Goal: Information Seeking & Learning: Find specific fact

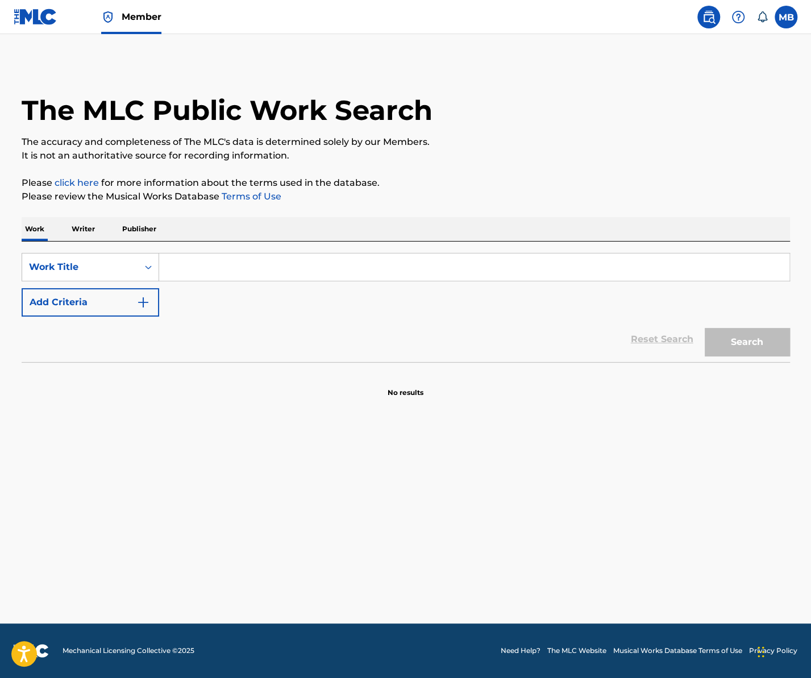
click at [704, 23] on img at bounding box center [709, 17] width 14 height 14
click at [725, 21] on span at bounding box center [732, 17] width 70 height 23
click at [713, 21] on img at bounding box center [709, 17] width 14 height 14
click at [797, 22] on nav "Member MB MB [PERSON_NAME] [PERSON_NAME][EMAIL_ADDRESS][DOMAIN_NAME] Notificati…" at bounding box center [405, 17] width 811 height 34
click at [791, 22] on label at bounding box center [785, 17] width 23 height 23
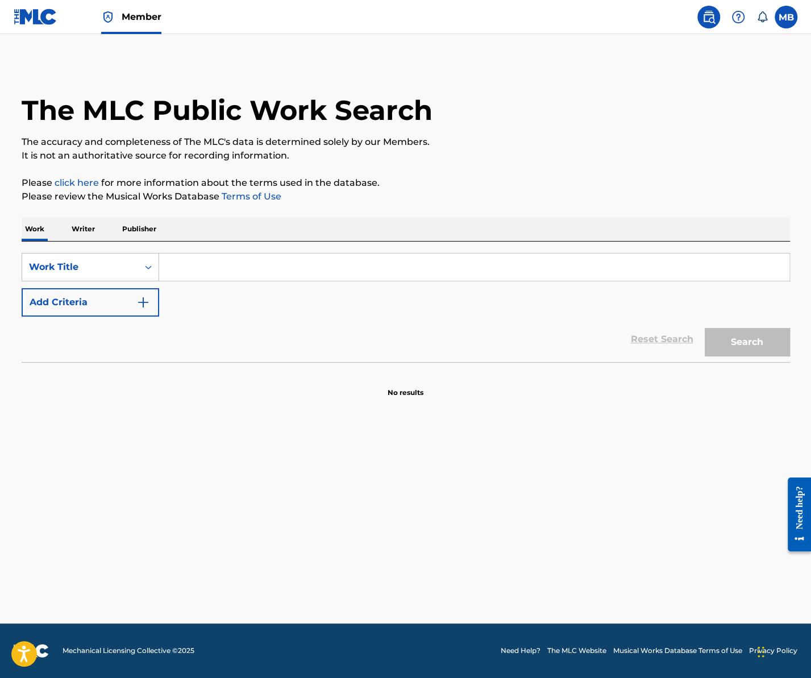
click at [786, 17] on input "MB [PERSON_NAME] [PERSON_NAME][EMAIL_ADDRESS][DOMAIN_NAME] Notification Prefere…" at bounding box center [786, 17] width 0 height 0
click at [713, 12] on img at bounding box center [709, 17] width 14 height 14
click at [136, 19] on span "Member" at bounding box center [142, 16] width 40 height 13
click at [269, 273] on input "Search Form" at bounding box center [474, 266] width 630 height 27
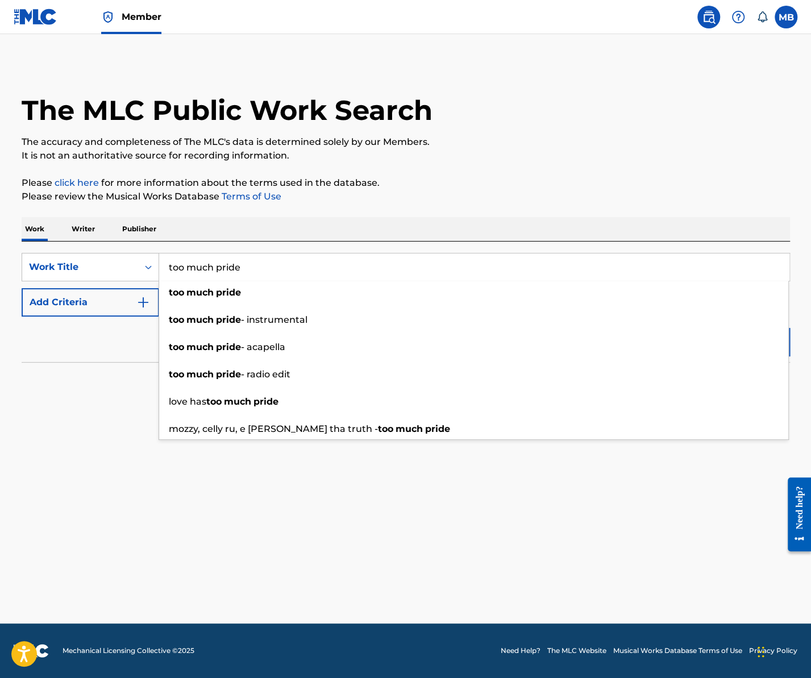
type input "too much pride"
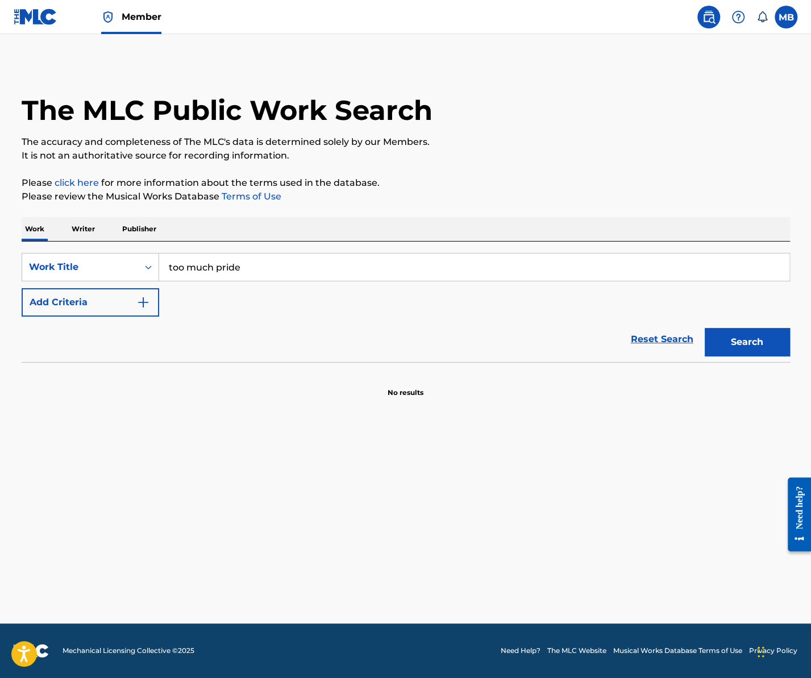
click at [107, 306] on button "Add Criteria" at bounding box center [90, 302] width 137 height 28
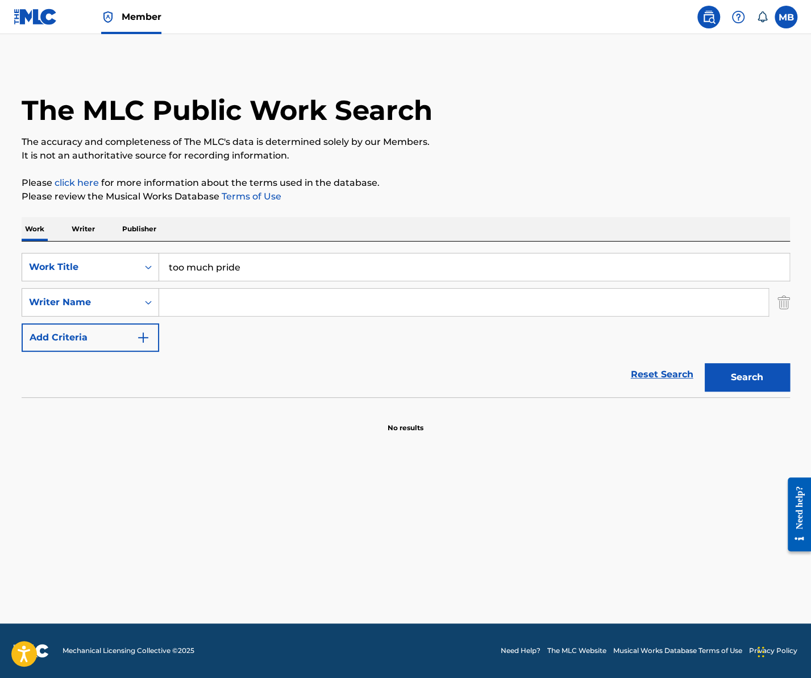
click at [218, 306] on input "Search Form" at bounding box center [463, 302] width 609 height 27
click at [704, 363] on button "Search" at bounding box center [746, 377] width 85 height 28
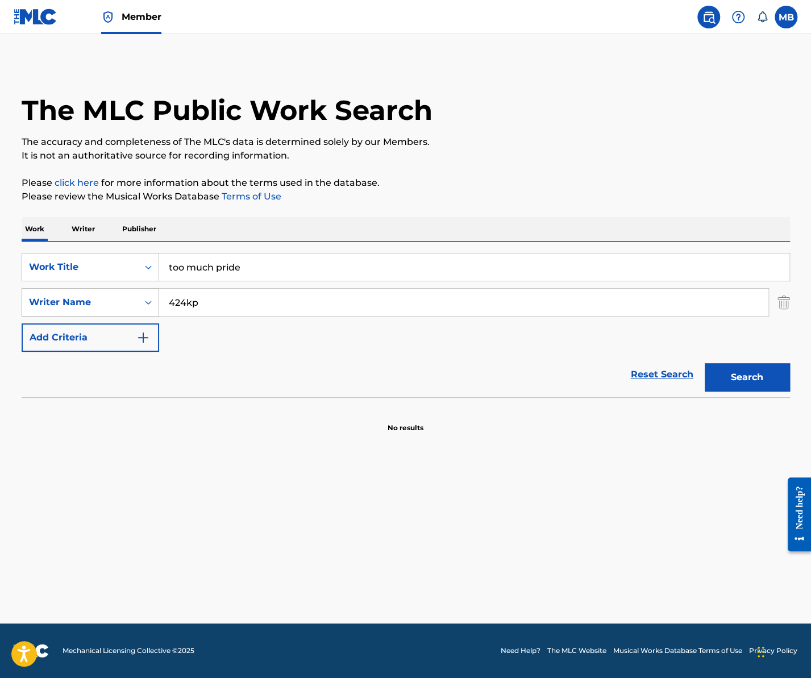
drag, startPoint x: 199, startPoint y: 306, endPoint x: 121, endPoint y: 306, distance: 78.4
click at [126, 306] on div "SearchWithCriteriae727464a-9886-4f43-b436-12dcb3bc04b2 Writer Name 424kp" at bounding box center [406, 302] width 768 height 28
type input "[PERSON_NAME]"
click at [704, 363] on button "Search" at bounding box center [746, 377] width 85 height 28
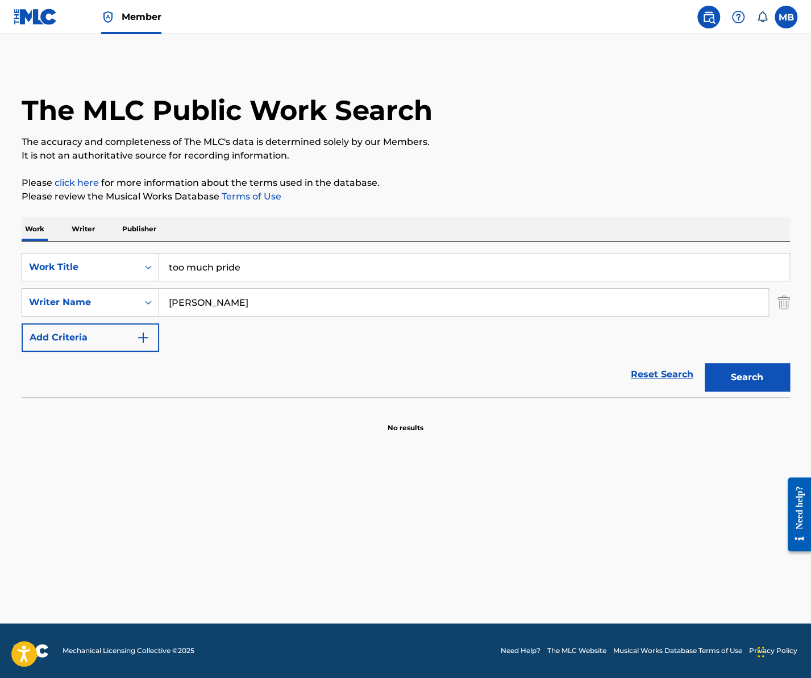
click at [349, 263] on input "too much pride" at bounding box center [474, 266] width 630 height 27
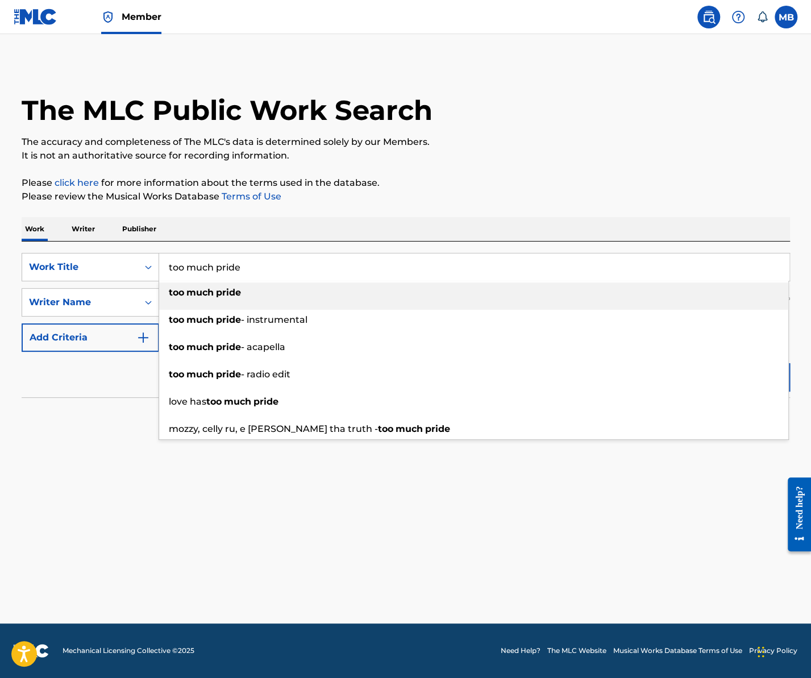
click at [349, 263] on input "too much pride" at bounding box center [474, 266] width 630 height 27
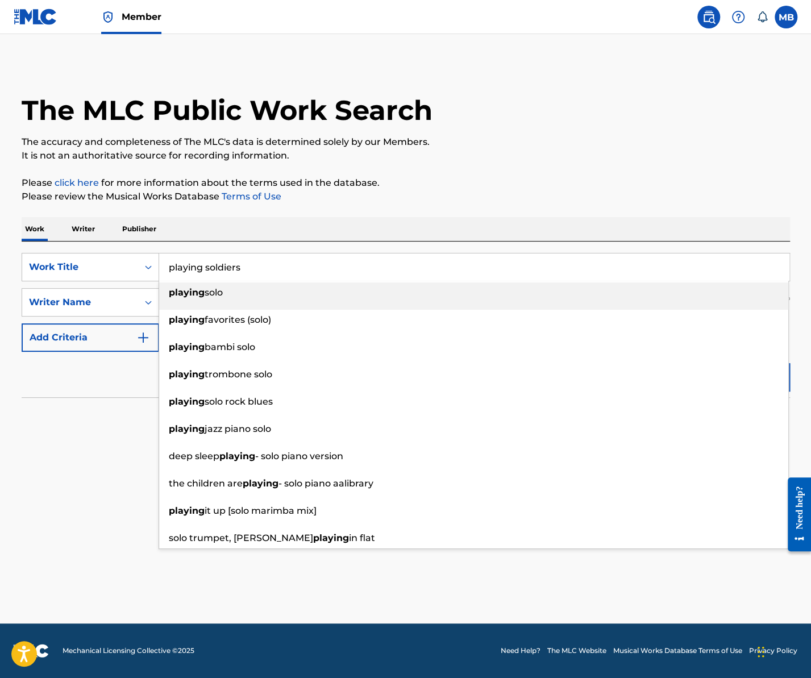
click at [266, 292] on div "playing solo" at bounding box center [473, 292] width 629 height 20
type input "playing solo"
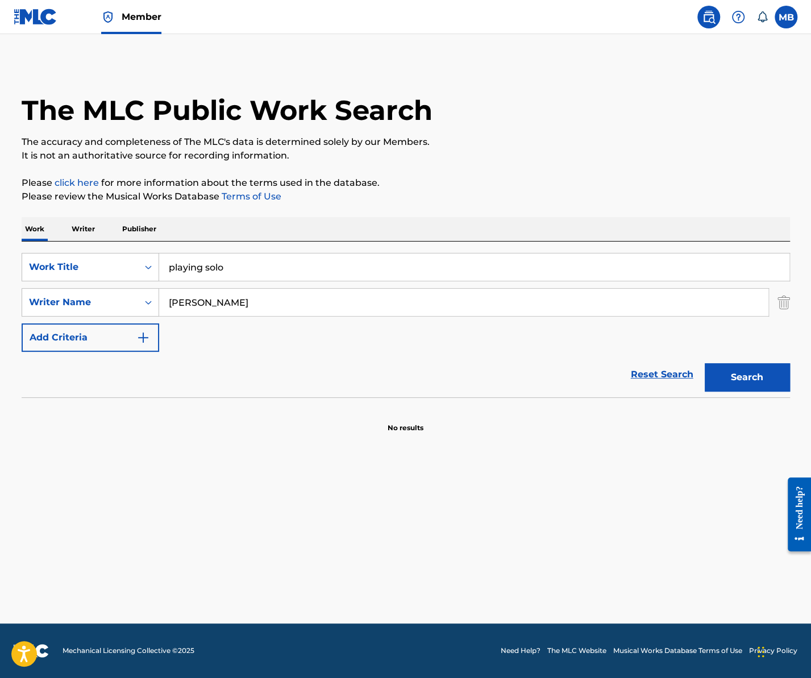
click at [704, 363] on button "Search" at bounding box center [746, 377] width 85 height 28
click at [89, 233] on p "Writer" at bounding box center [83, 229] width 30 height 24
